Goal: Navigation & Orientation: Find specific page/section

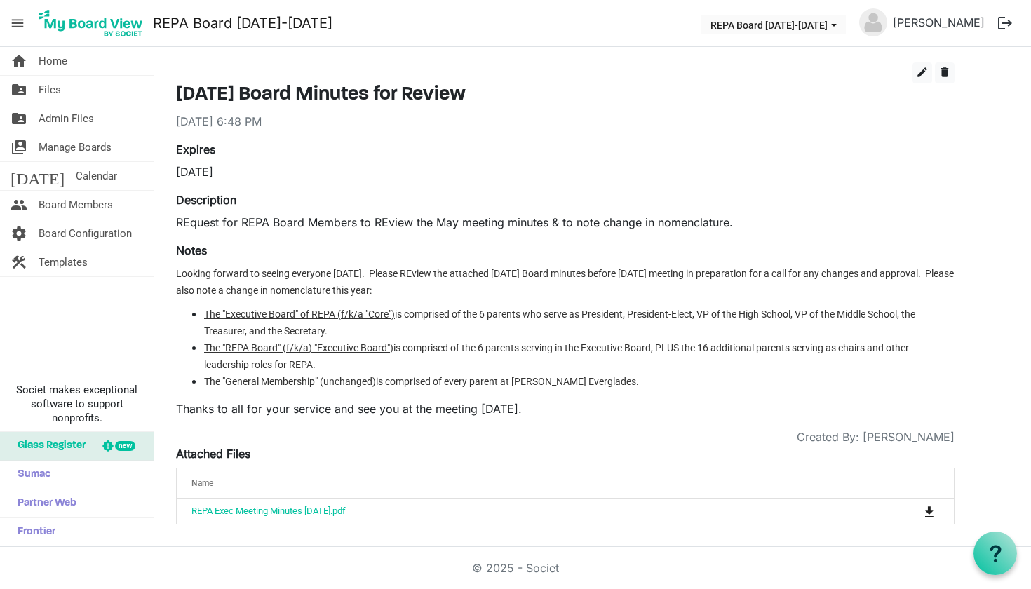
scroll to position [41, 0]
click at [820, 27] on button "REPA Board [DATE]-[DATE]" at bounding box center [774, 25] width 145 height 20
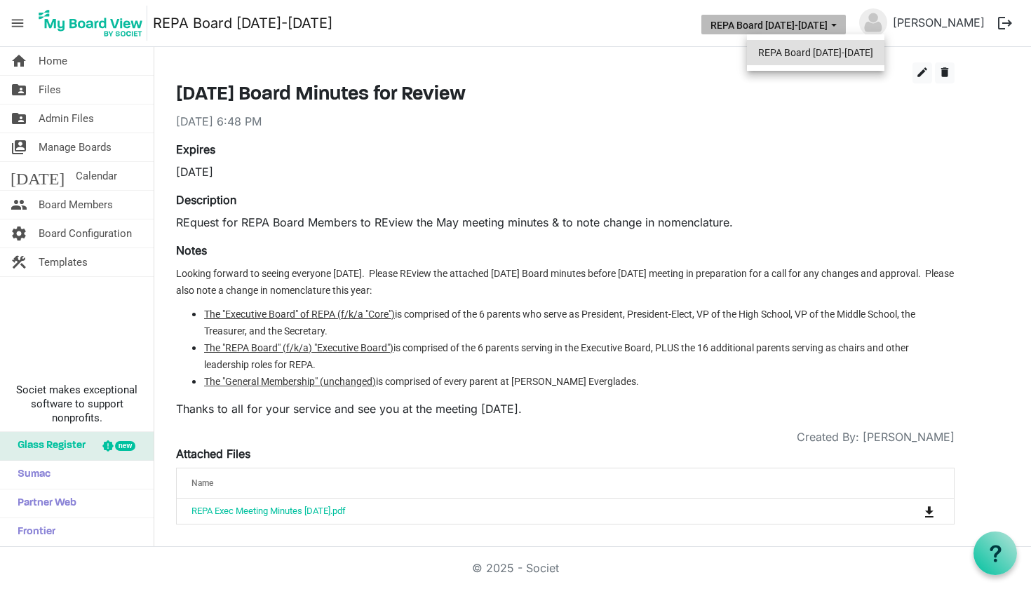
click at [817, 45] on li "REPA Board [DATE]-[DATE]" at bounding box center [816, 52] width 138 height 25
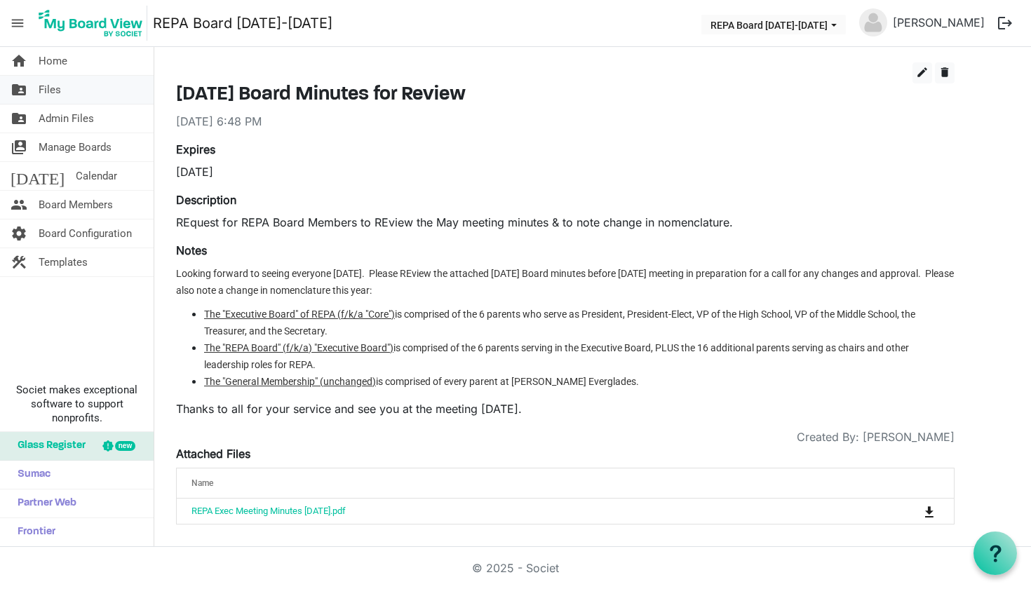
click at [88, 91] on link "folder_shared Files" at bounding box center [77, 90] width 154 height 28
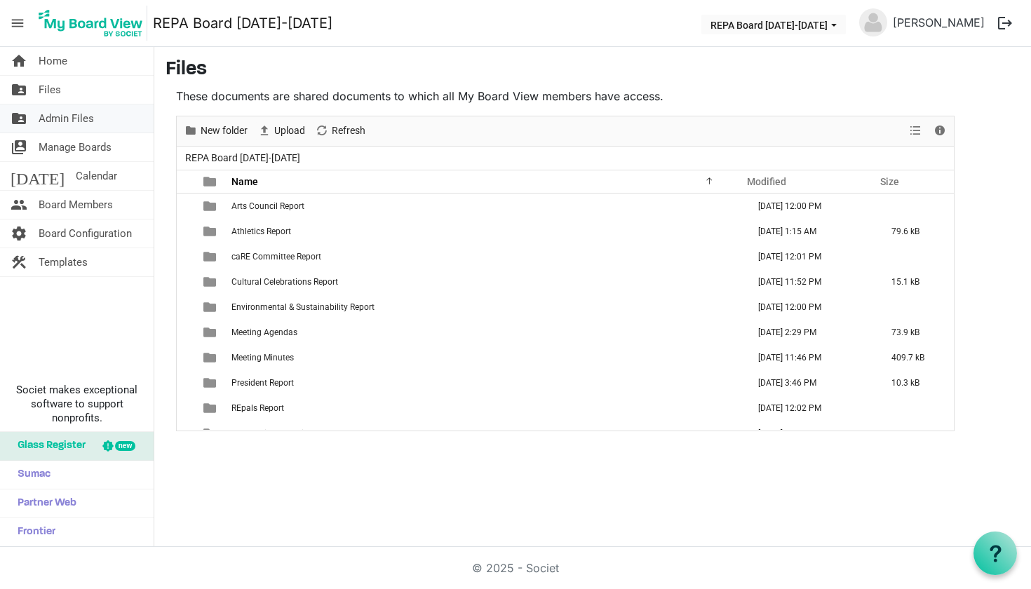
click at [72, 111] on span "Admin Files" at bounding box center [66, 119] width 55 height 28
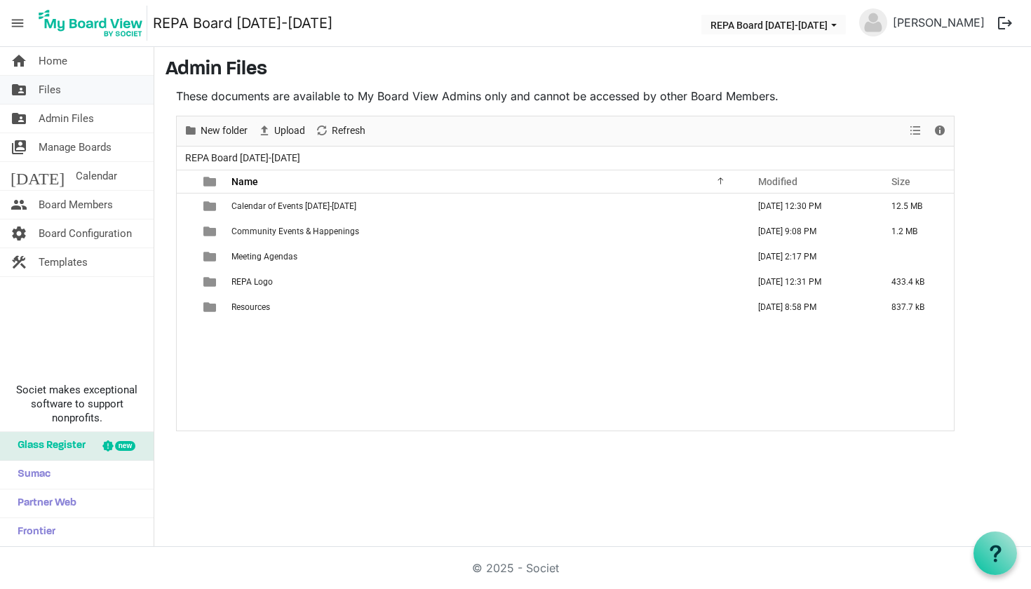
click at [77, 94] on link "folder_shared Files" at bounding box center [77, 90] width 154 height 28
